Goal: Transaction & Acquisition: Purchase product/service

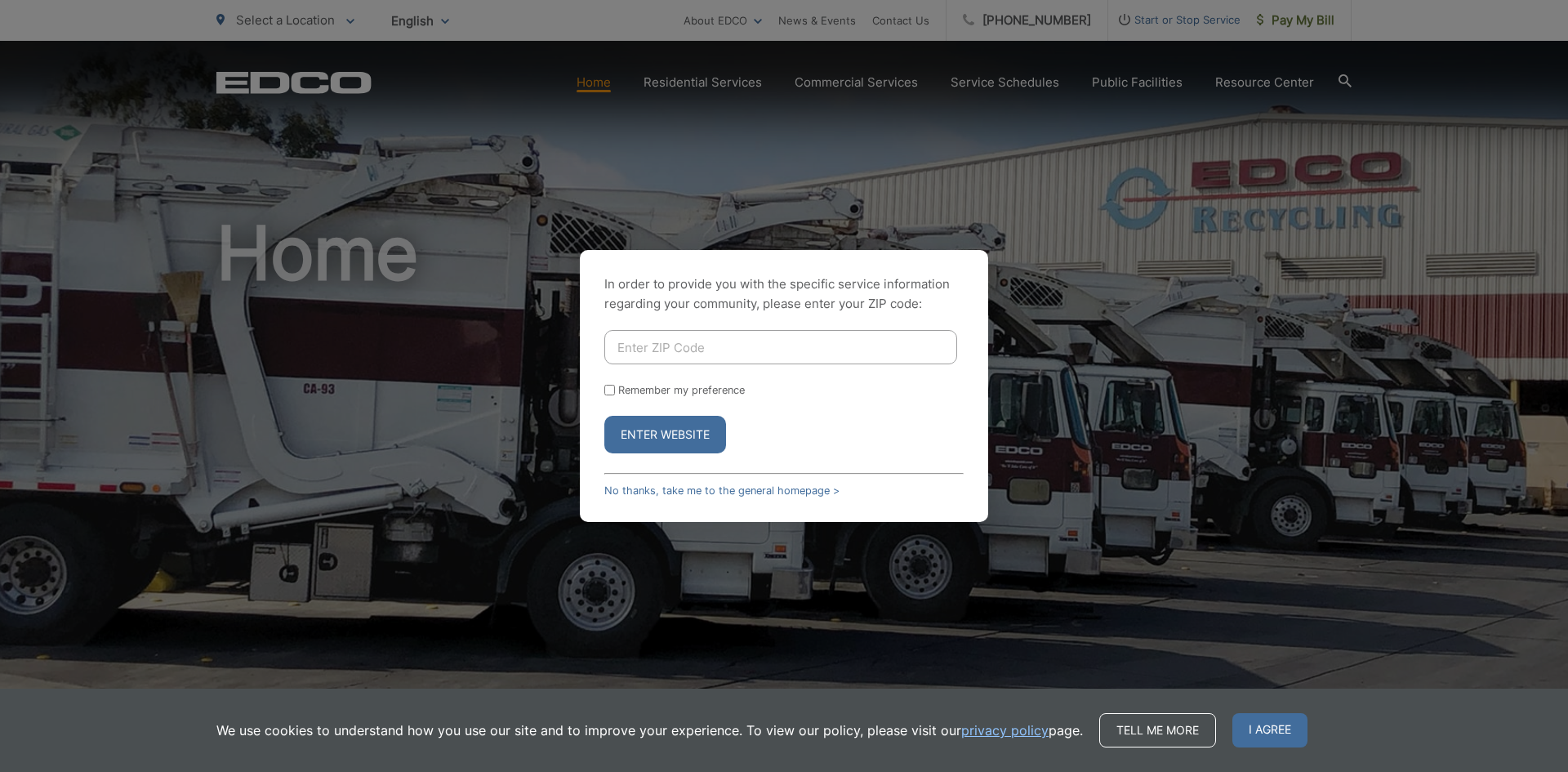
click at [678, 346] on input "Enter ZIP Code" at bounding box center [780, 346] width 352 height 34
type input "92069"
click at [610, 389] on input "Remember my preference" at bounding box center [610, 390] width 11 height 11
checkbox input "true"
click at [657, 425] on button "Enter Website" at bounding box center [665, 434] width 121 height 38
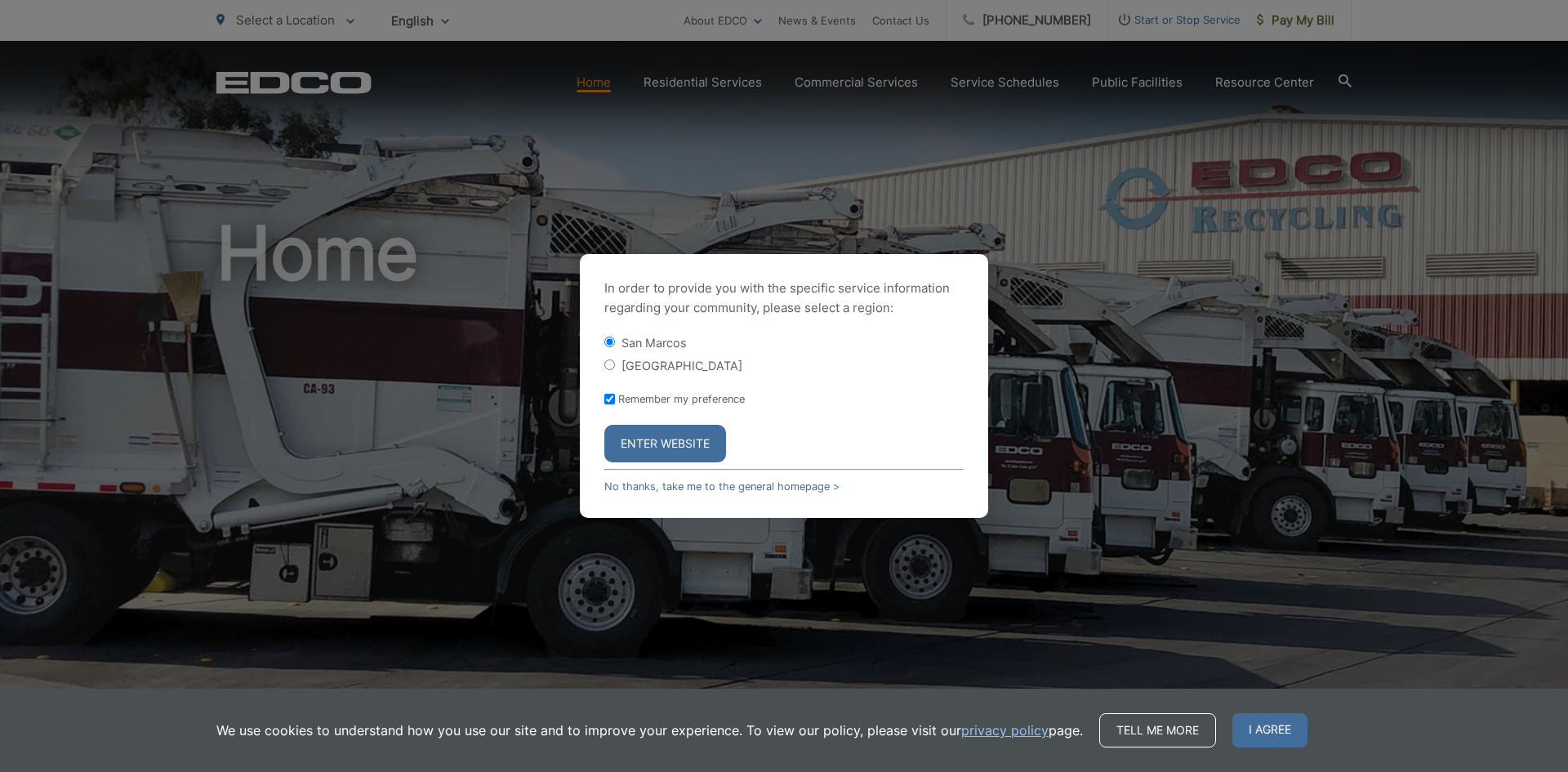
click at [661, 442] on button "Enter Website" at bounding box center [665, 443] width 121 height 38
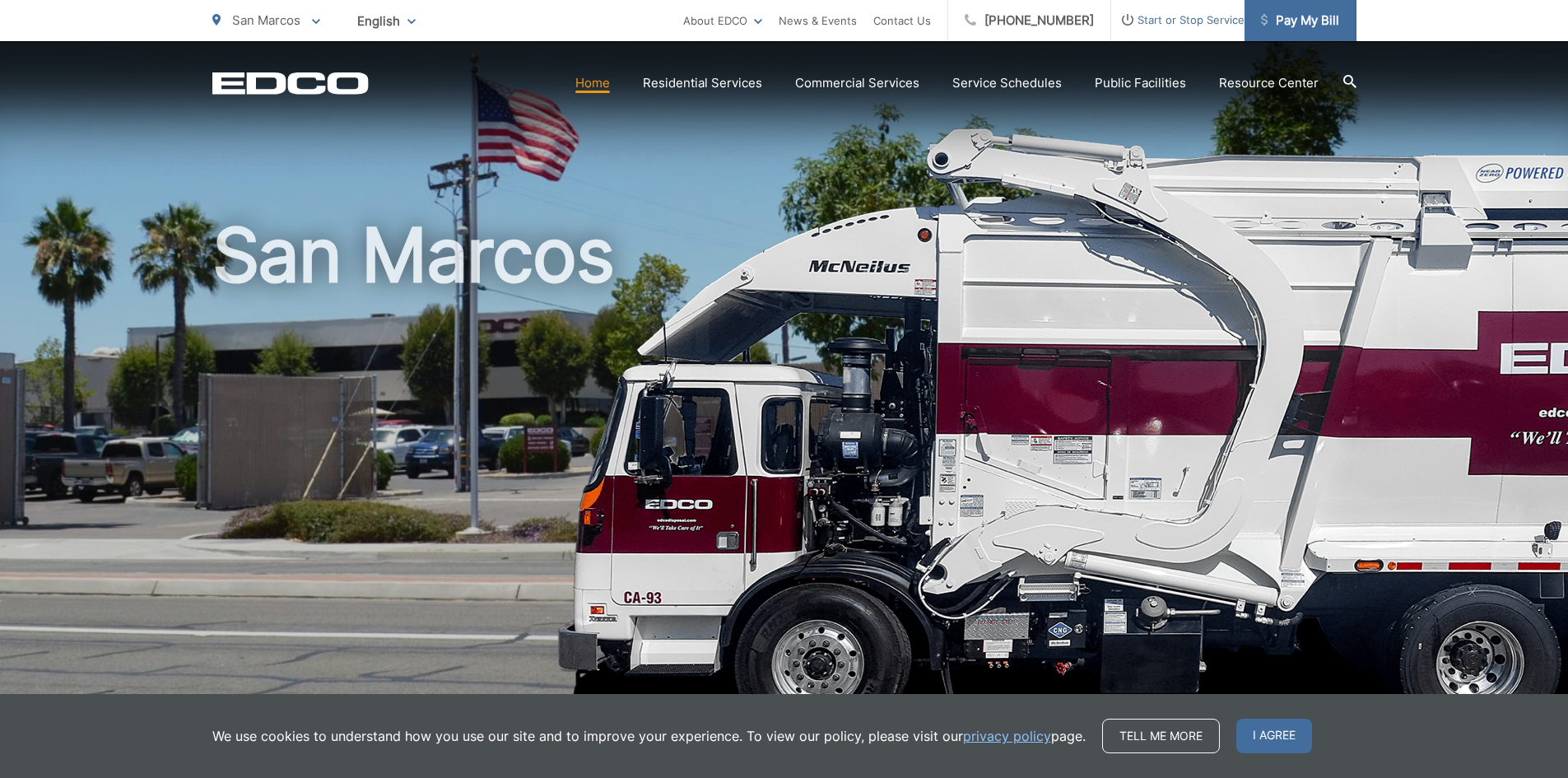
click at [1275, 17] on span "Pay My Bill" at bounding box center [1300, 20] width 78 height 19
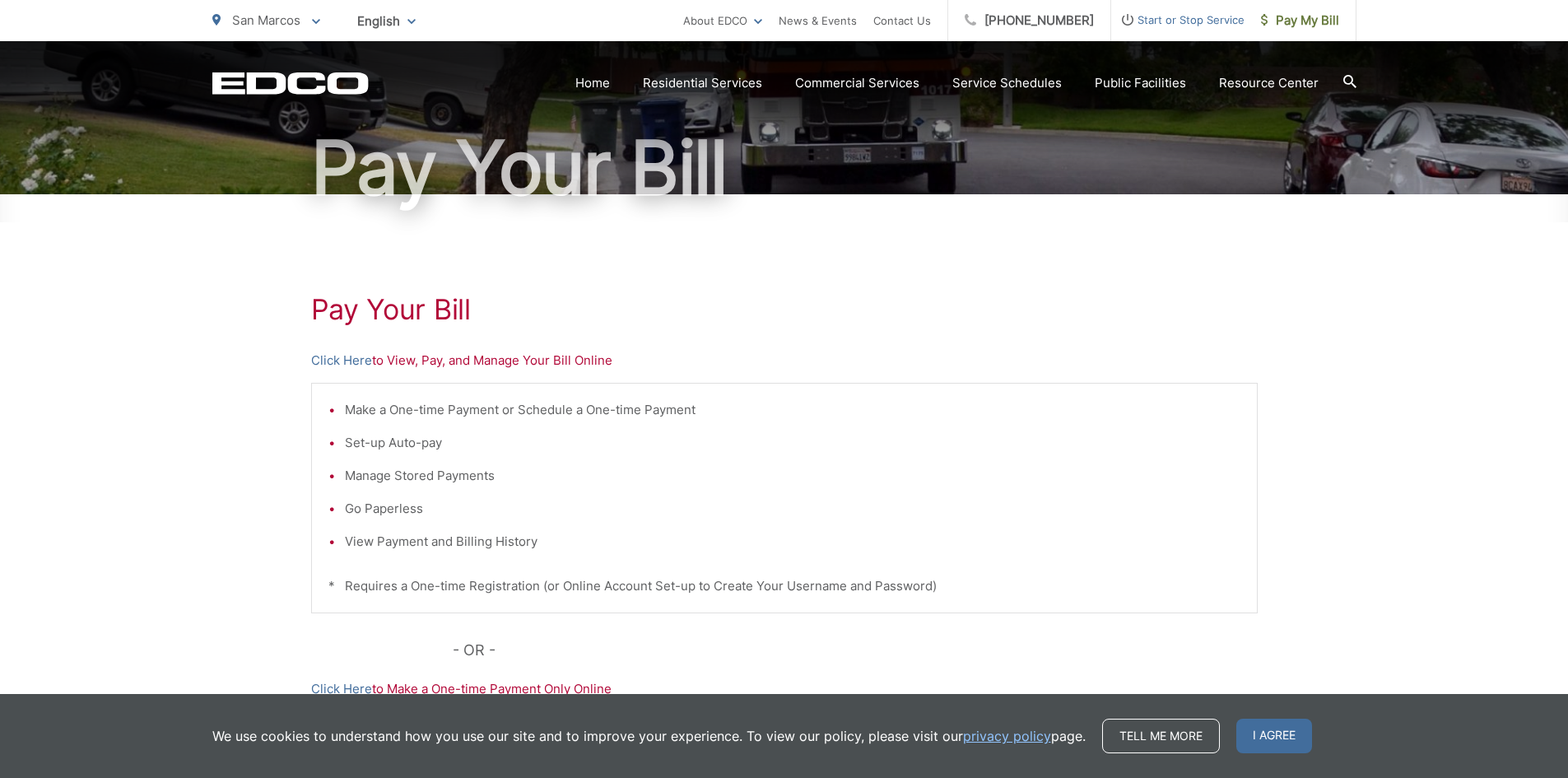
scroll to position [165, 0]
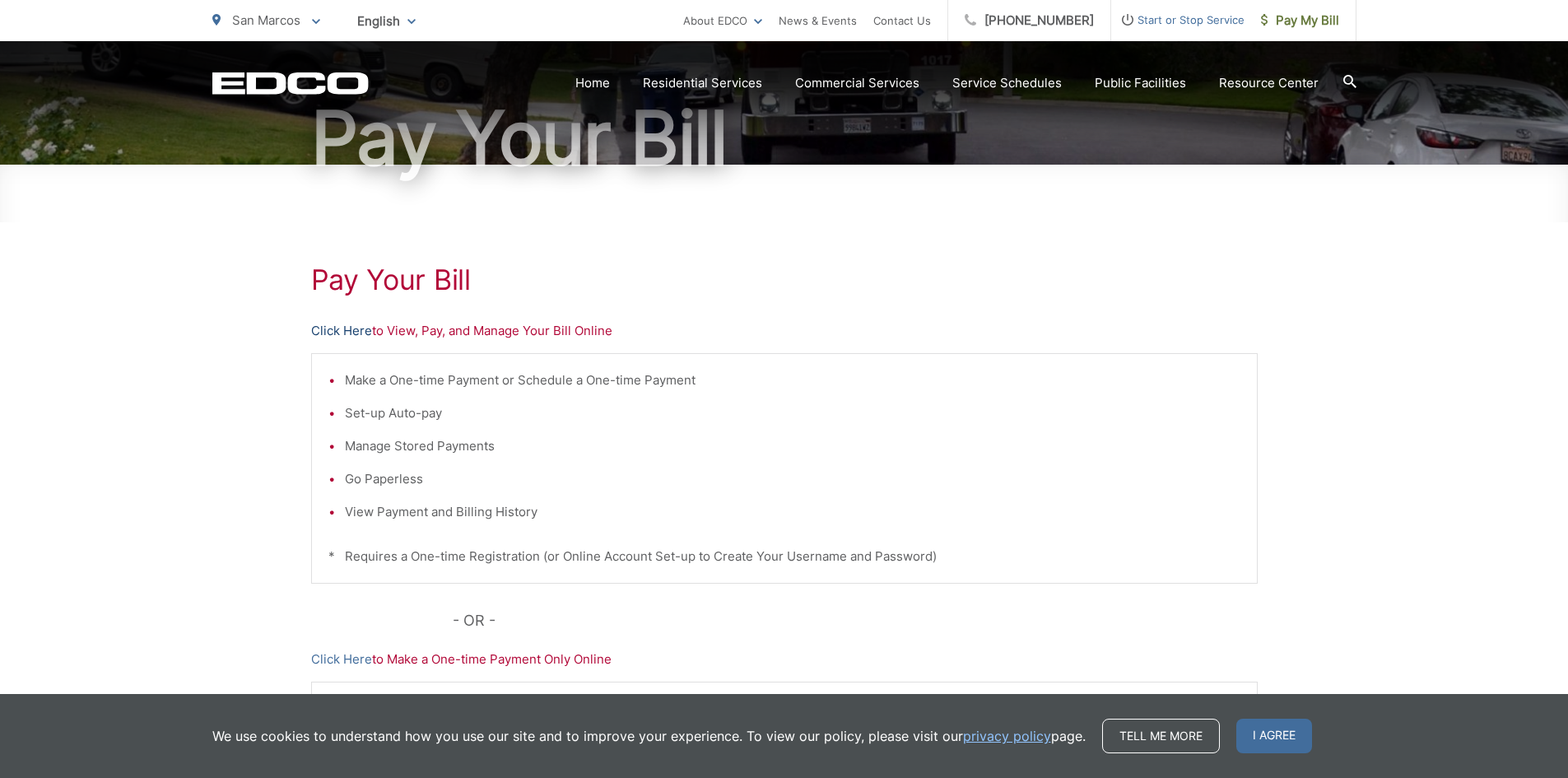
click at [357, 331] on link "Click Here" at bounding box center [341, 331] width 61 height 19
